Goal: Task Accomplishment & Management: Complete application form

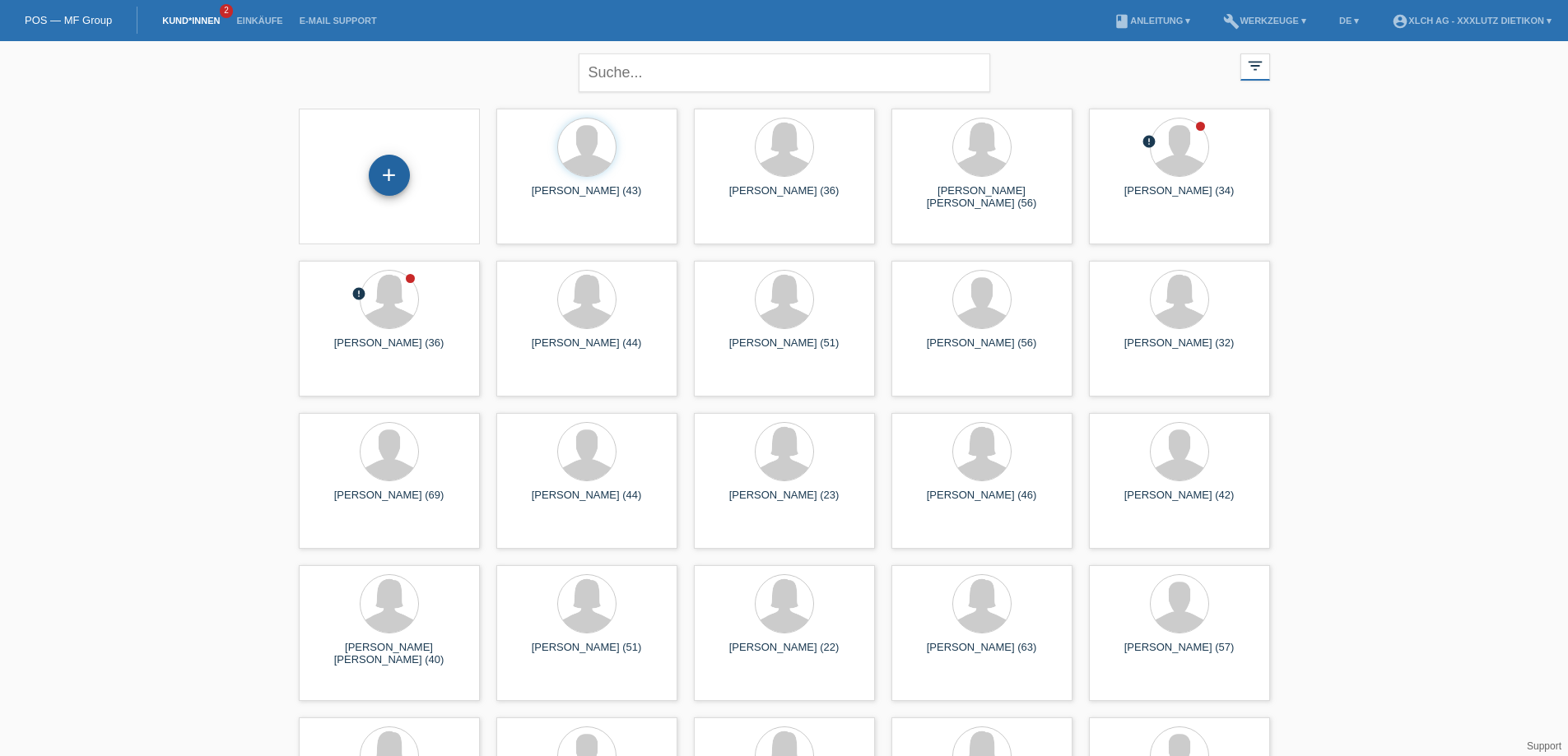
click at [396, 174] on div "+" at bounding box center [389, 176] width 41 height 42
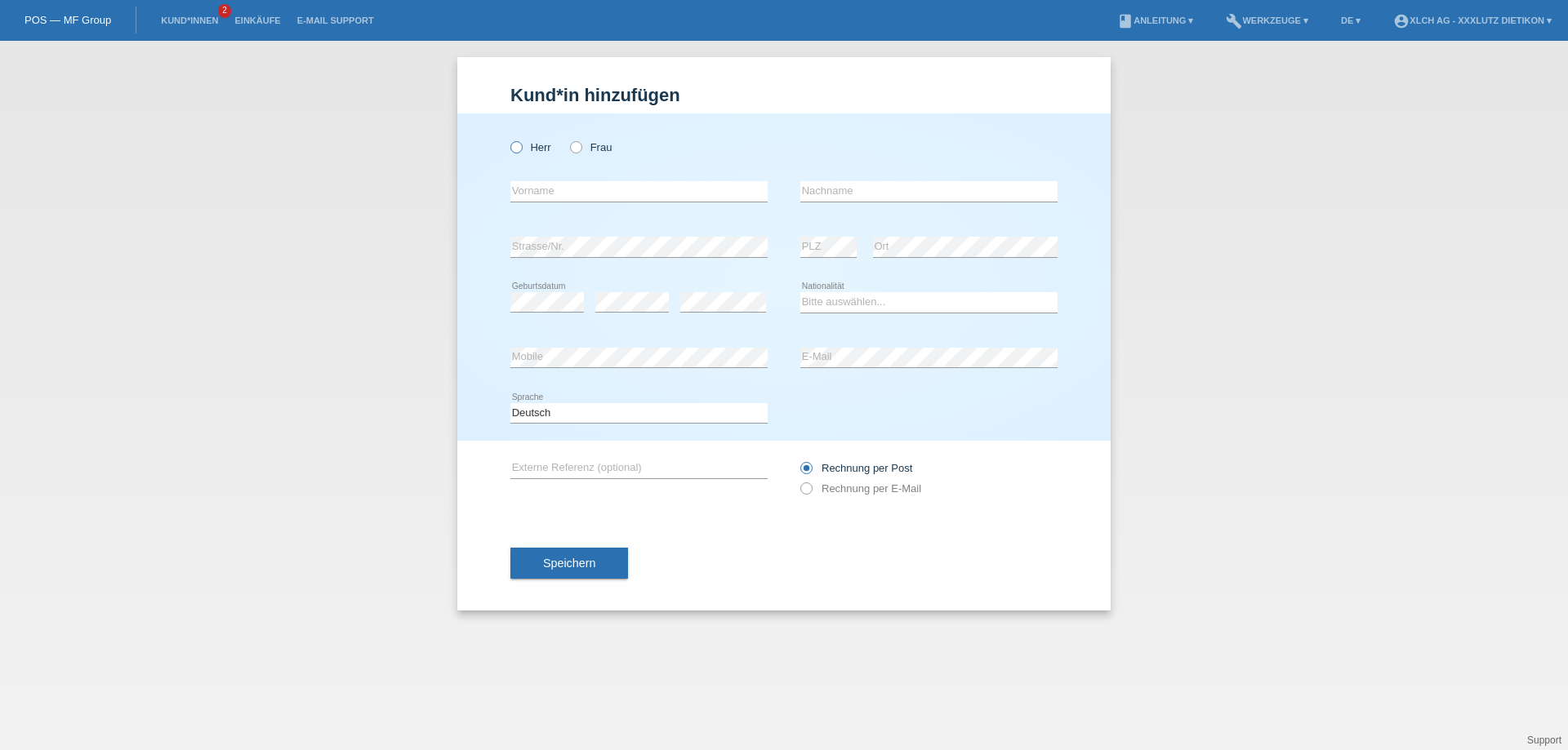
click at [508, 139] on icon at bounding box center [508, 139] width 0 height 0
click at [516, 148] on input "Herr" at bounding box center [516, 146] width 11 height 11
radio input "true"
